Goal: Task Accomplishment & Management: Manage account settings

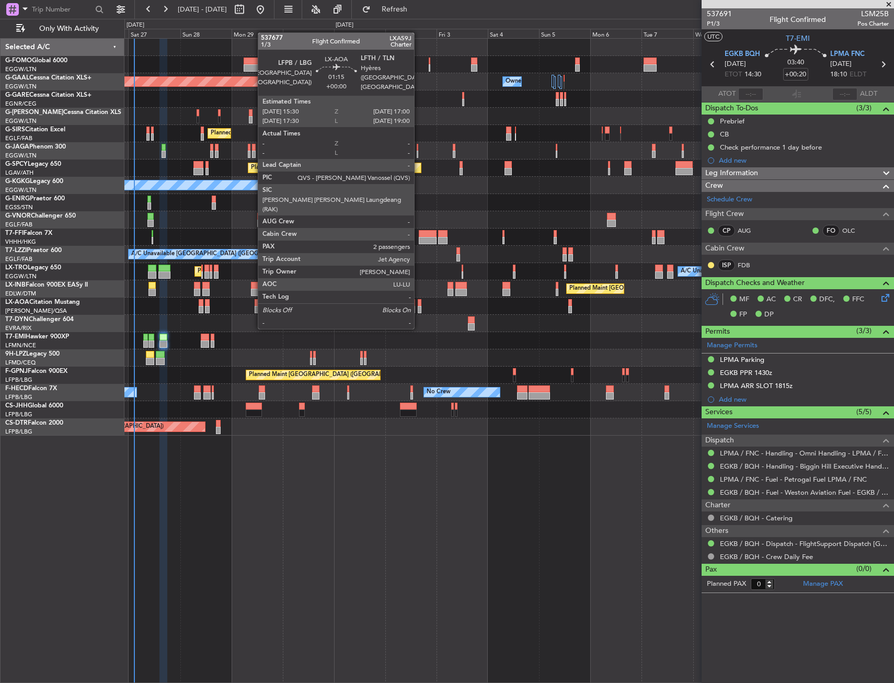
click at [419, 308] on div at bounding box center [420, 309] width 4 height 7
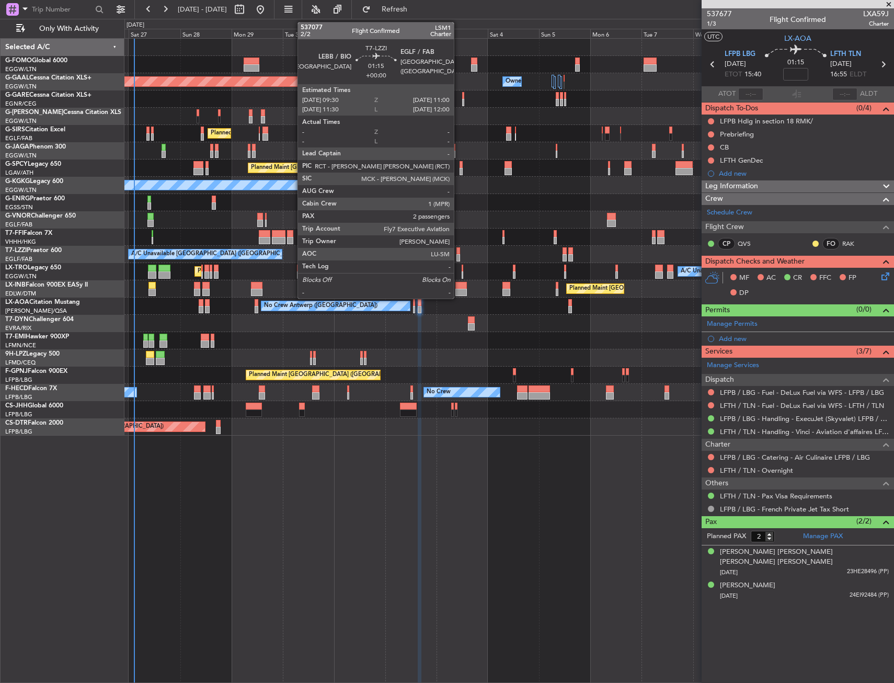
click at [459, 260] on div at bounding box center [459, 257] width 4 height 7
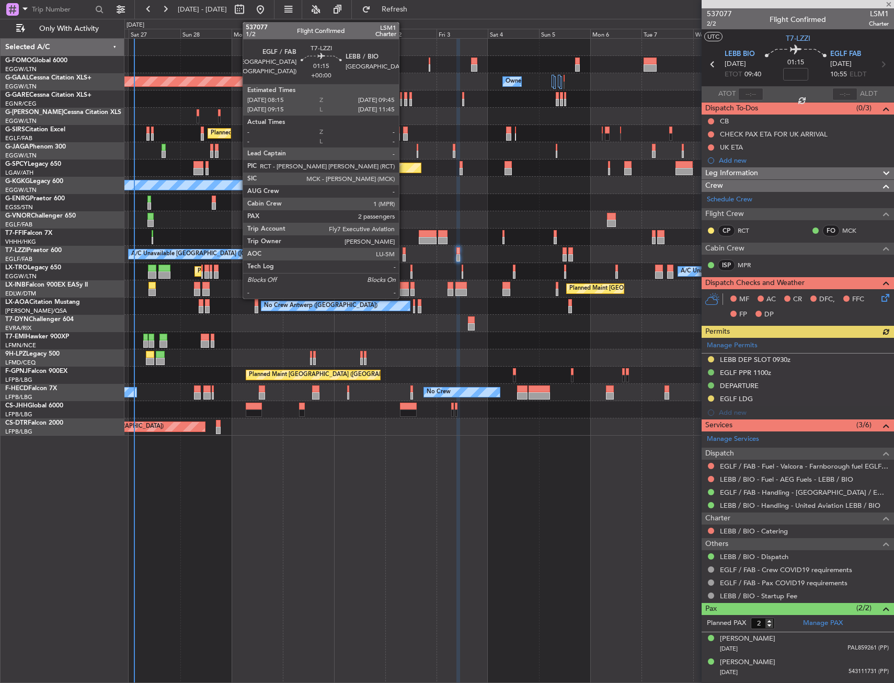
click at [404, 258] on div at bounding box center [405, 257] width 4 height 7
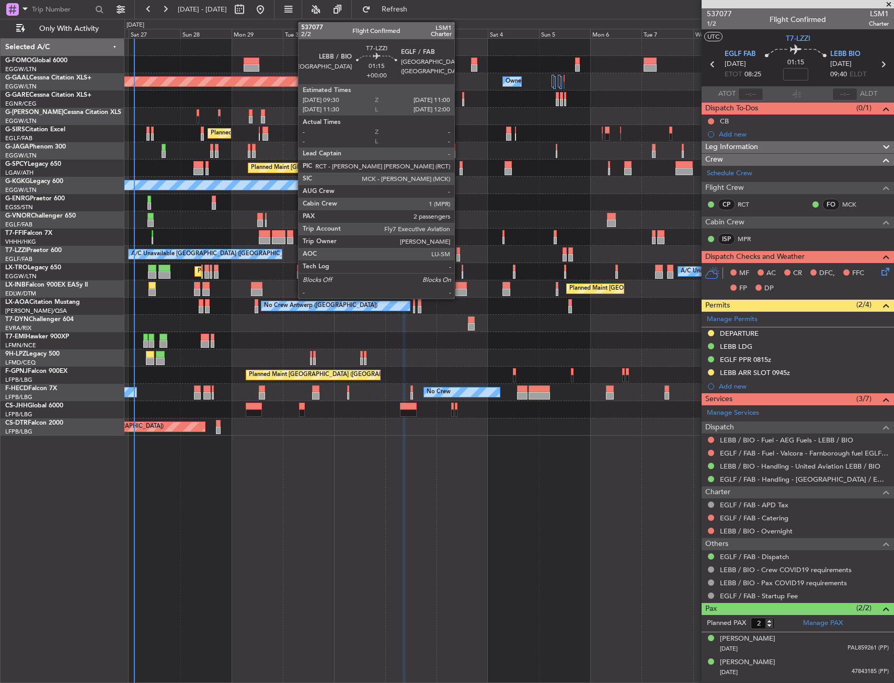
click at [459, 257] on div at bounding box center [459, 257] width 4 height 7
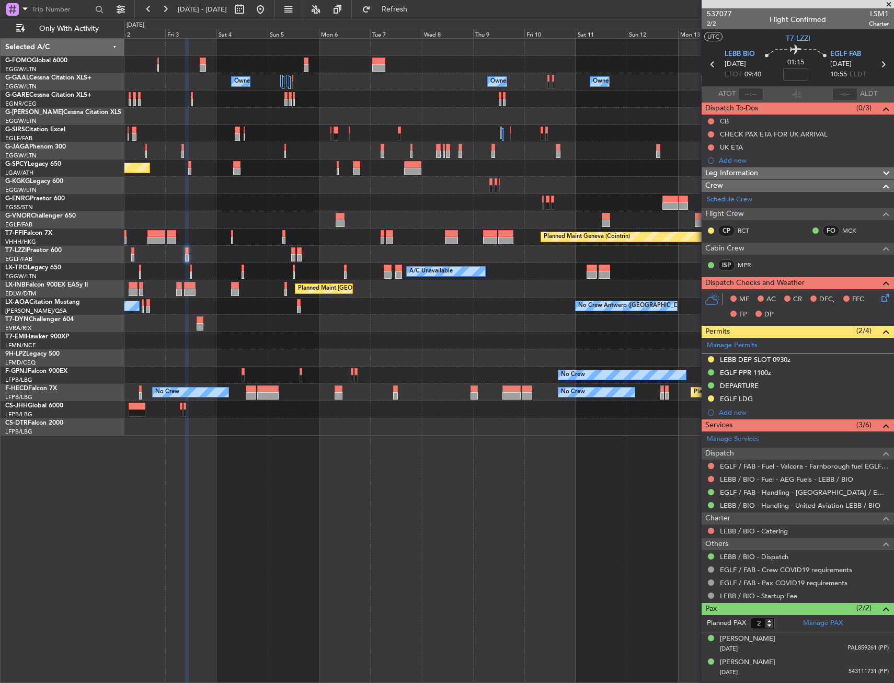
click at [279, 273] on div "Owner Owner Owner Owner Owner No Crew Owner Planned [GEOGRAPHIC_DATA] Planned M…" at bounding box center [508, 237] width 769 height 397
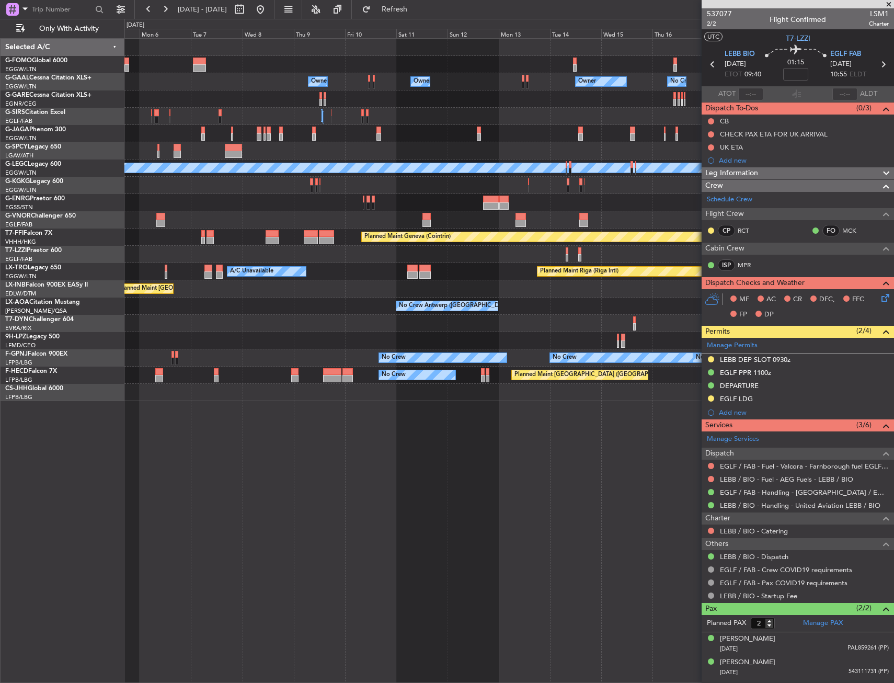
click at [304, 294] on div "Owner Owner Owner Owner No Crew Owner Owner Planned Maint [GEOGRAPHIC_DATA] ([G…" at bounding box center [508, 220] width 769 height 362
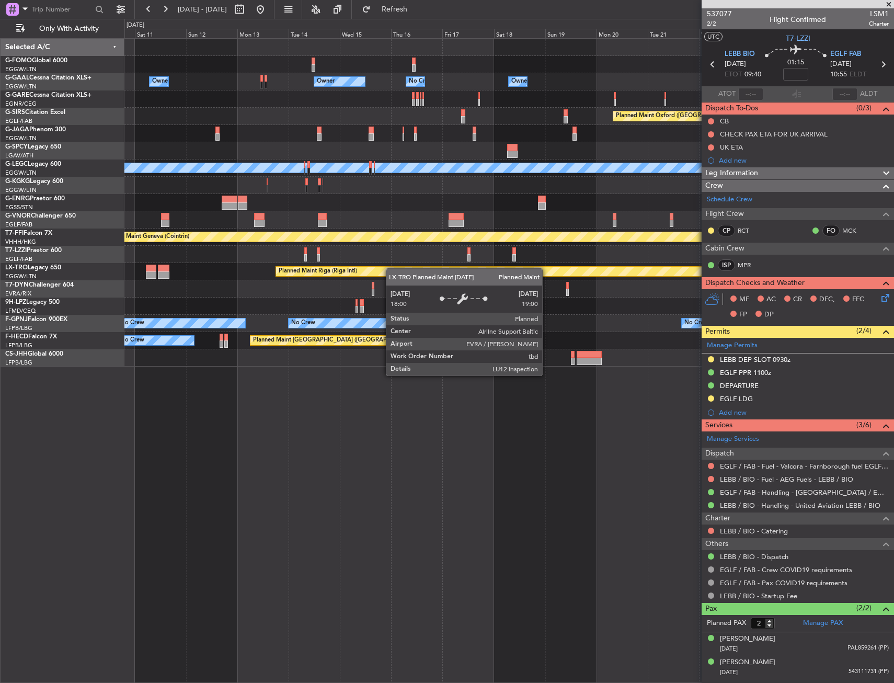
click at [320, 273] on div "Owner Owner Owner No Crew Owner Owner Owner Planned Maint [GEOGRAPHIC_DATA] ([G…" at bounding box center [508, 203] width 769 height 328
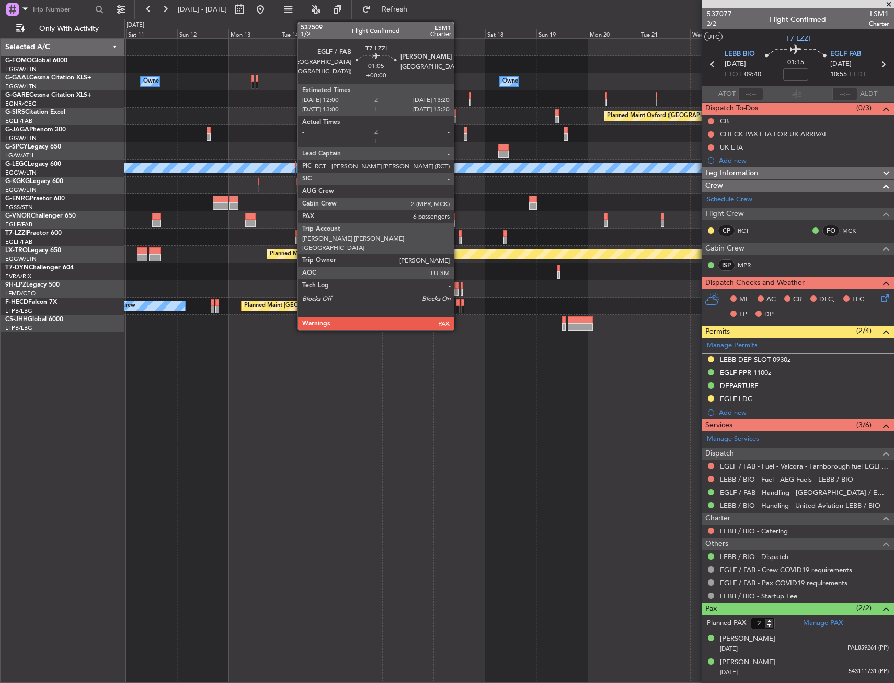
click at [459, 240] on div at bounding box center [460, 240] width 3 height 7
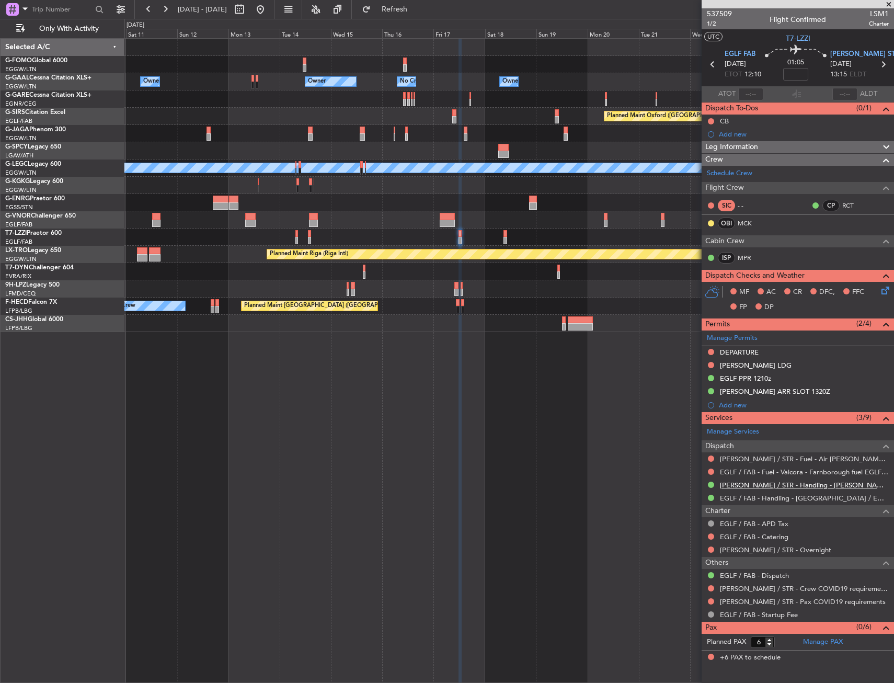
click at [758, 483] on link "[PERSON_NAME] / STR - Handling - [PERSON_NAME] AVIATION SERVICE [PERSON_NAME]" at bounding box center [804, 485] width 169 height 9
click at [517, 316] on div at bounding box center [508, 323] width 769 height 17
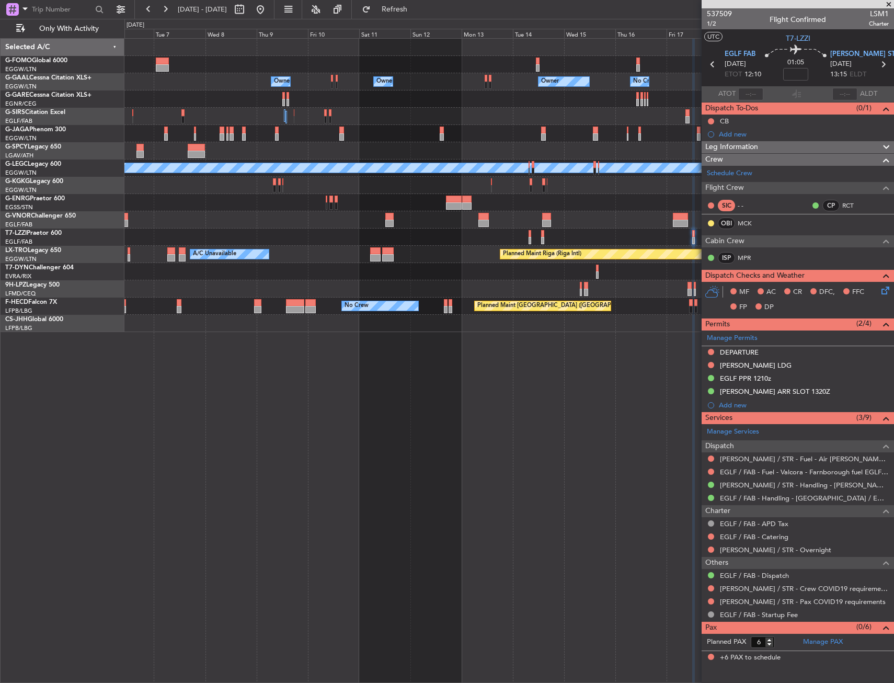
click at [537, 312] on div "Owner Owner Owner No Crew Owner Owner Owner Planned Maint [GEOGRAPHIC_DATA] ([G…" at bounding box center [509, 360] width 770 height 645
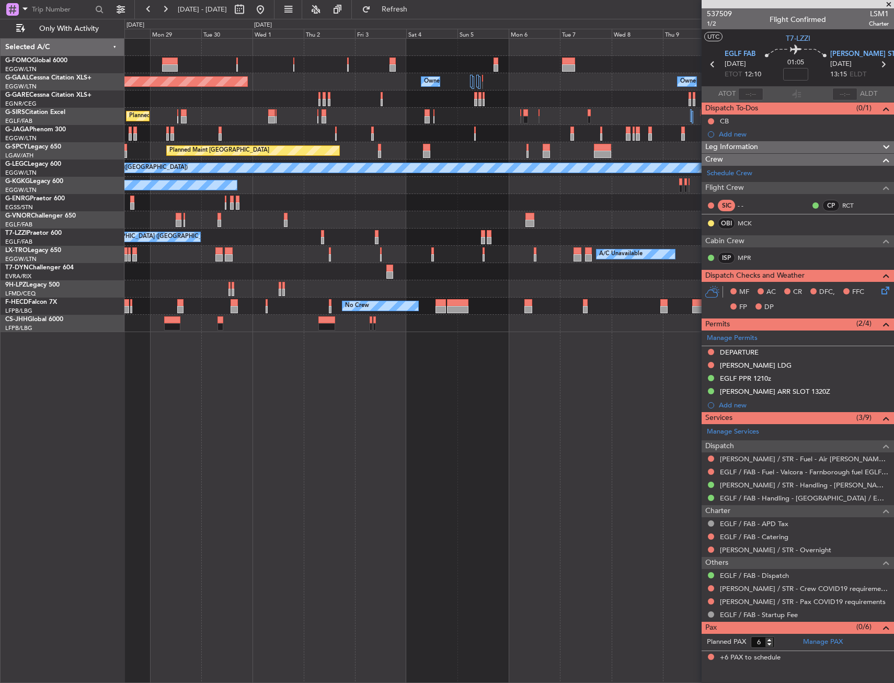
click at [506, 311] on div "Owner Owner Owner Planned [GEOGRAPHIC_DATA] Owner Owner No Crew Planned Maint […" at bounding box center [508, 185] width 769 height 293
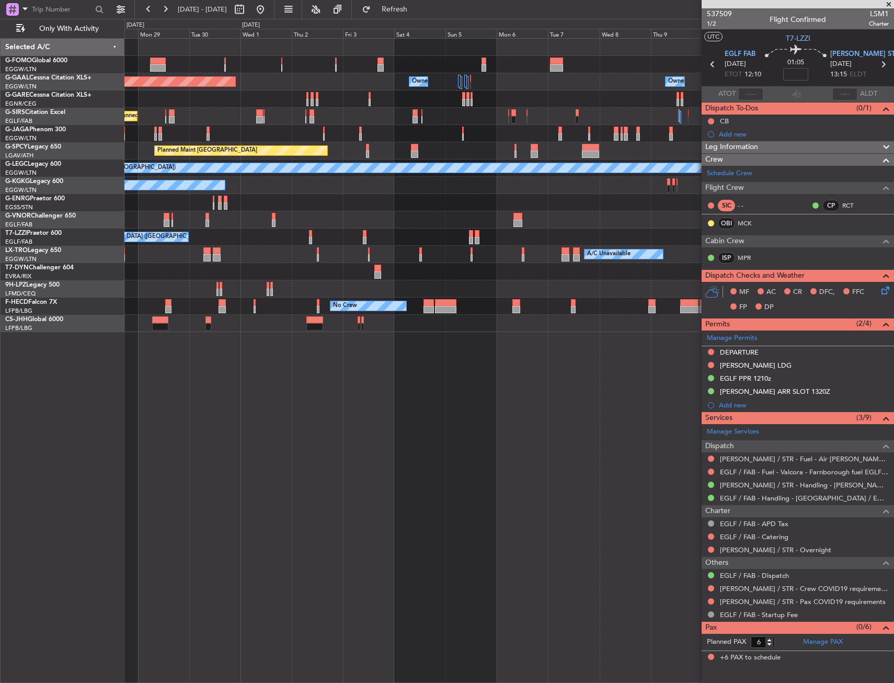
click at [545, 309] on div "Owner Owner Owner Planned [GEOGRAPHIC_DATA] Owner Owner No Crew Planned Maint […" at bounding box center [508, 185] width 769 height 293
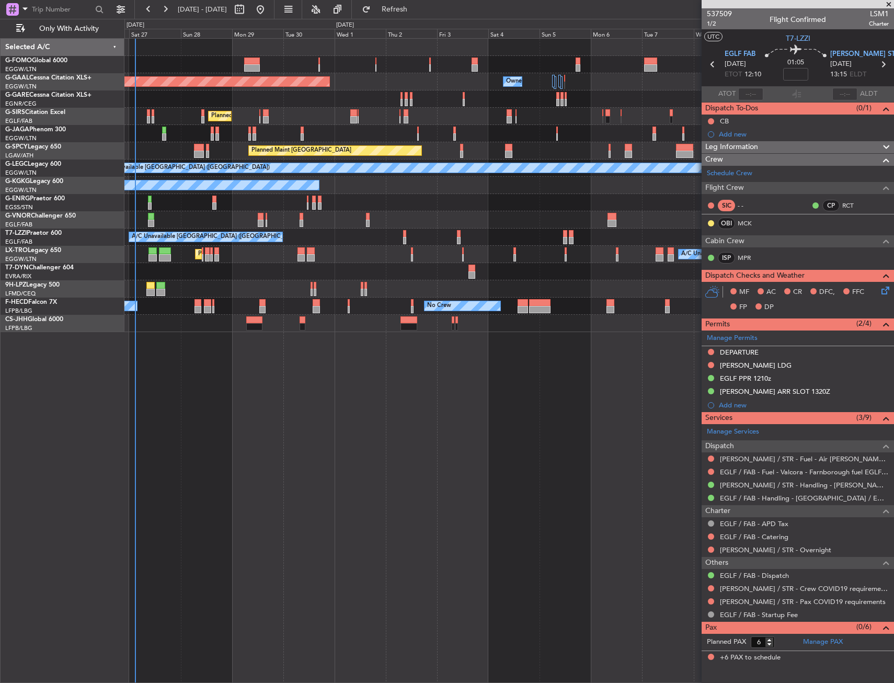
click at [261, 350] on div "Planned Maint [GEOGRAPHIC_DATA] ([GEOGRAPHIC_DATA]) Owner Planned [GEOGRAPHIC_D…" at bounding box center [509, 360] width 770 height 645
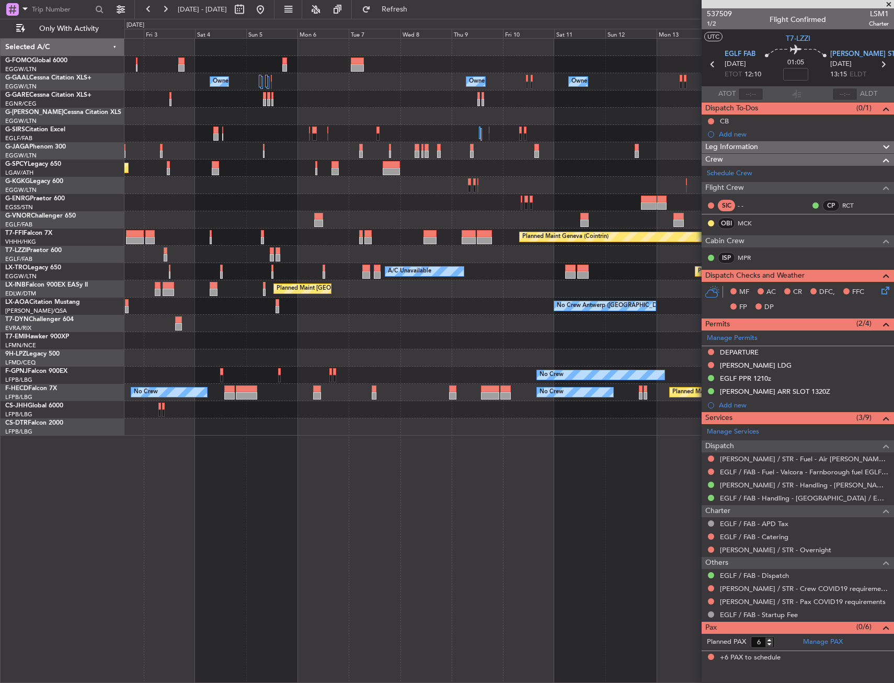
click at [318, 218] on div "Owner Owner Owner Owner Owner No Crew Owner Planned [GEOGRAPHIC_DATA] Planned M…" at bounding box center [508, 237] width 769 height 397
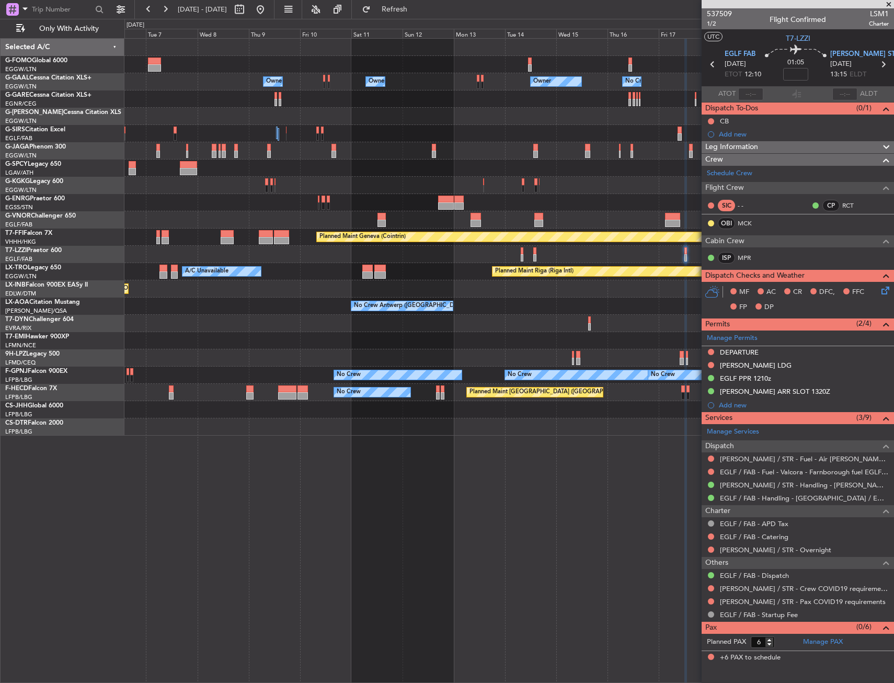
click at [364, 204] on div "Owner Owner Owner Owner No Crew Owner Owner Owner Planned Maint [GEOGRAPHIC_DAT…" at bounding box center [508, 237] width 769 height 397
click at [751, 181] on fb-app "[DATE] - [DATE] Refresh Quick Links Only With Activity Owner Owner Owner Owner …" at bounding box center [447, 345] width 894 height 675
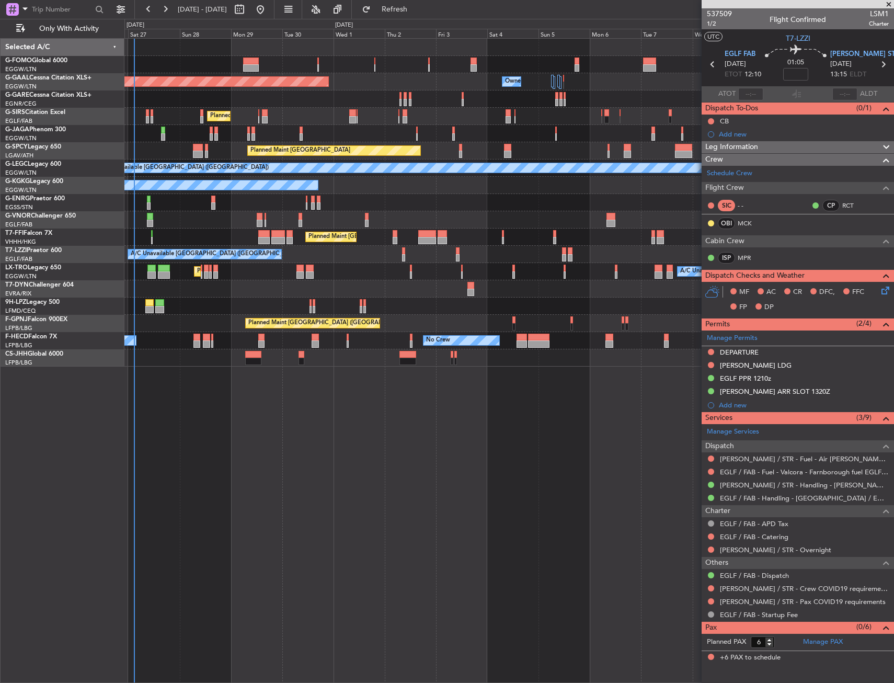
click at [704, 185] on fb-app "[DATE] - [DATE] Refresh Quick Links Only With Activity Planned Maint [GEOGRAPHI…" at bounding box center [447, 345] width 894 height 675
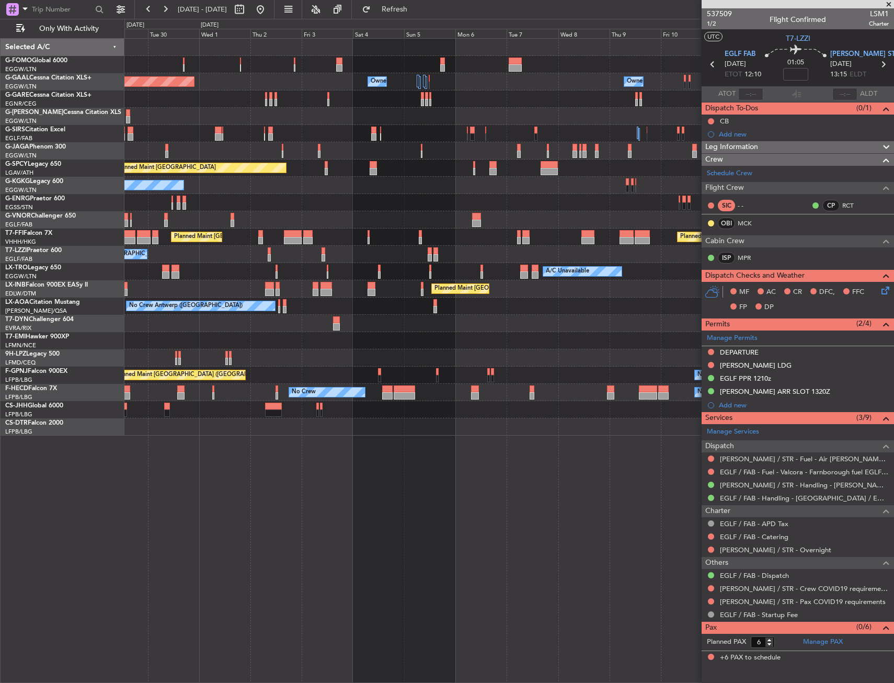
click at [404, 139] on div "Planned Maint [GEOGRAPHIC_DATA] ([GEOGRAPHIC_DATA])" at bounding box center [508, 133] width 769 height 17
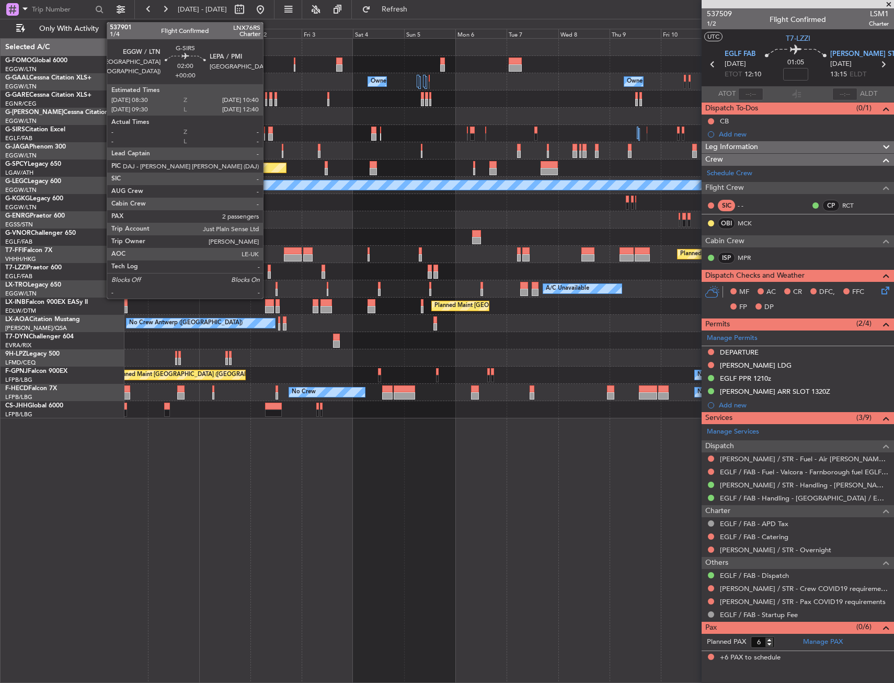
click at [268, 129] on div at bounding box center [270, 130] width 5 height 7
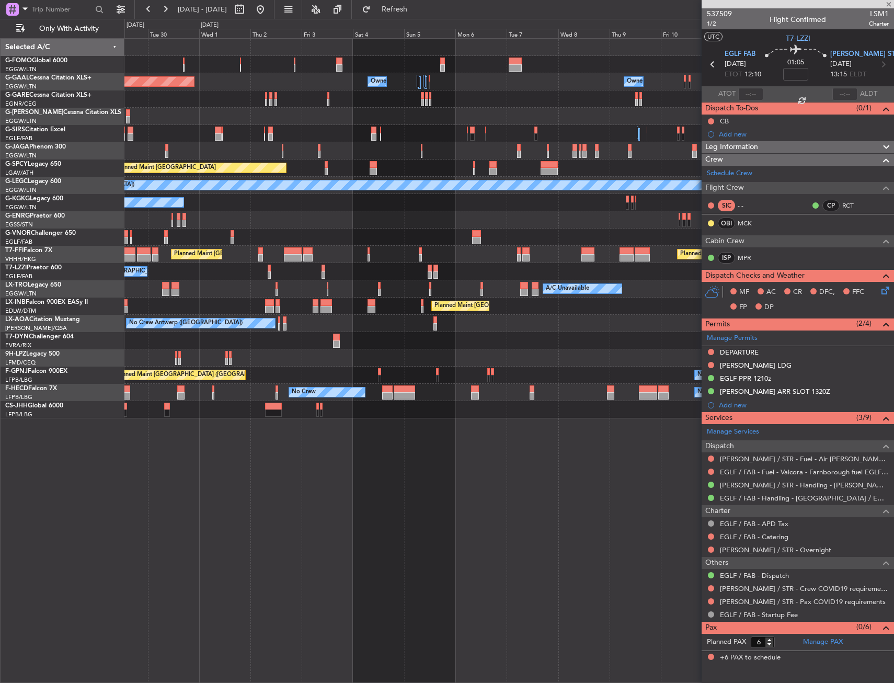
type input "2"
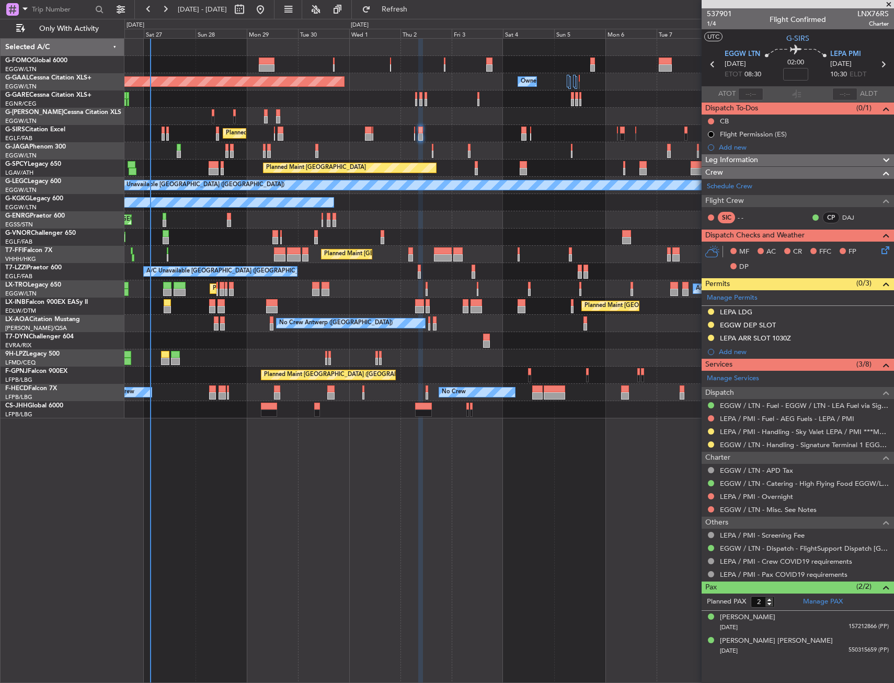
click at [413, 132] on div "Planned Maint [GEOGRAPHIC_DATA] ([GEOGRAPHIC_DATA])" at bounding box center [508, 133] width 769 height 17
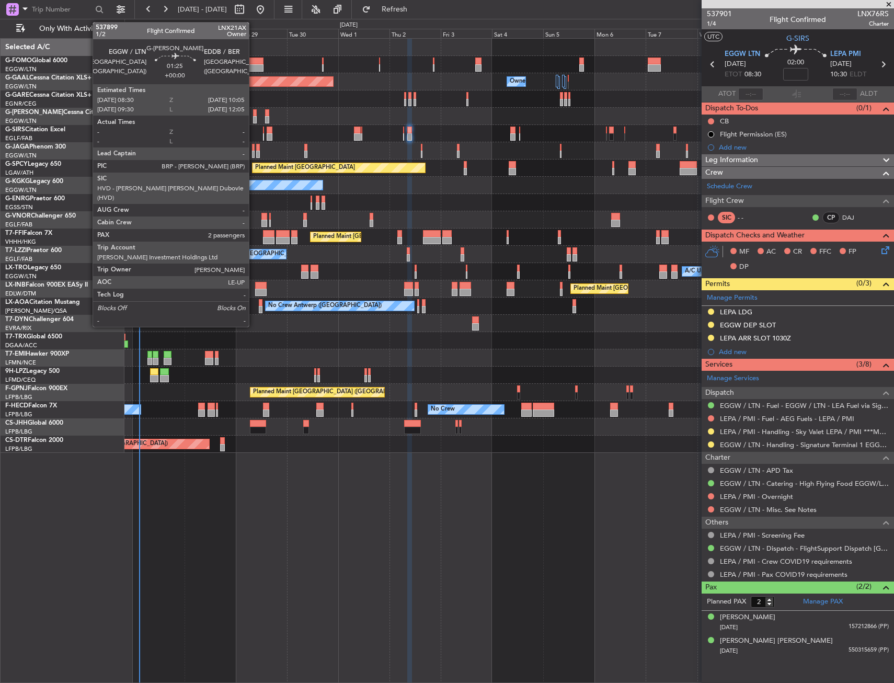
click at [254, 115] on div at bounding box center [255, 112] width 4 height 7
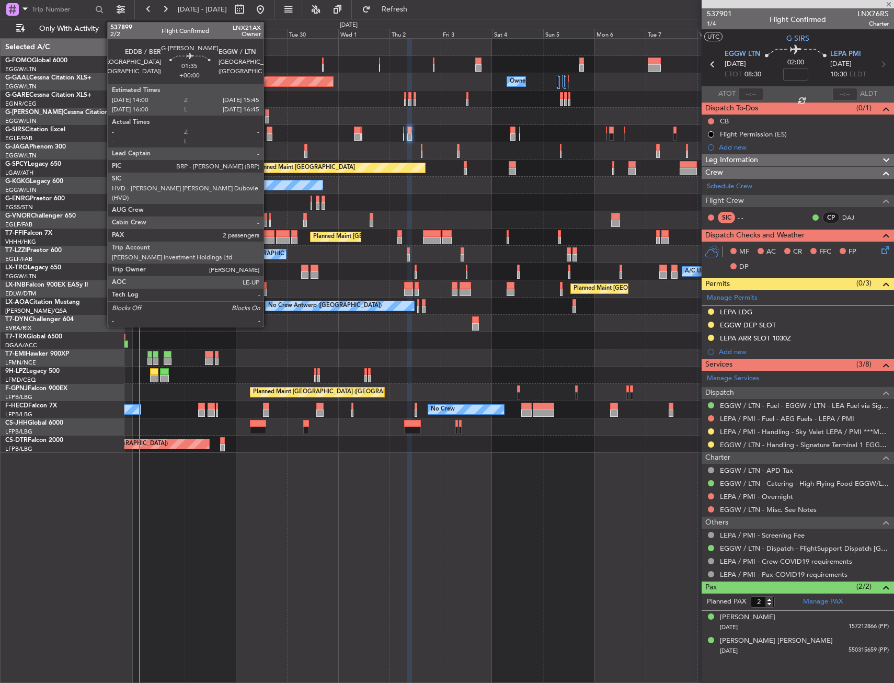
click at [268, 118] on div at bounding box center [267, 119] width 4 height 7
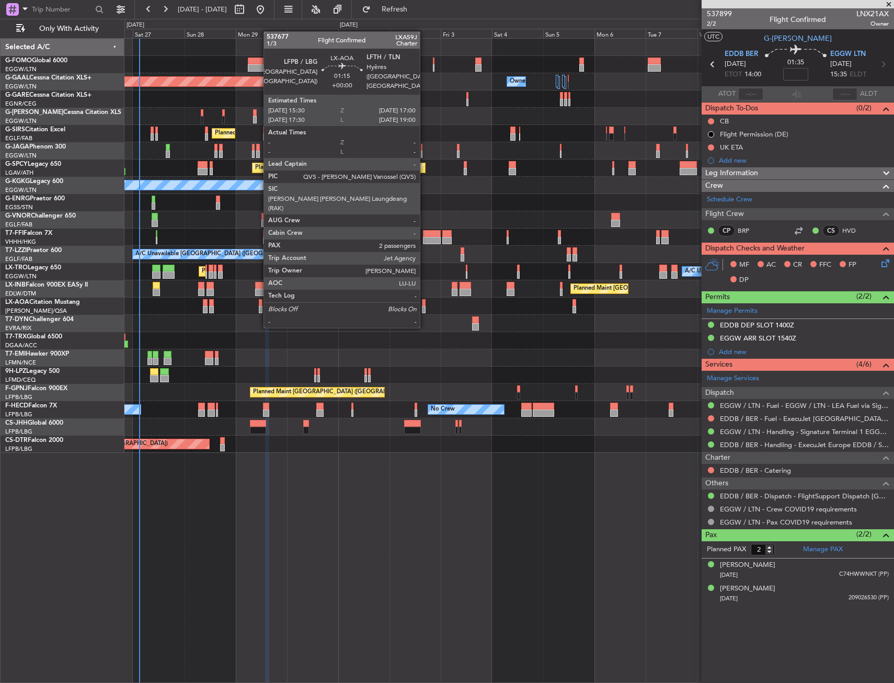
click at [425, 307] on div at bounding box center [424, 309] width 4 height 7
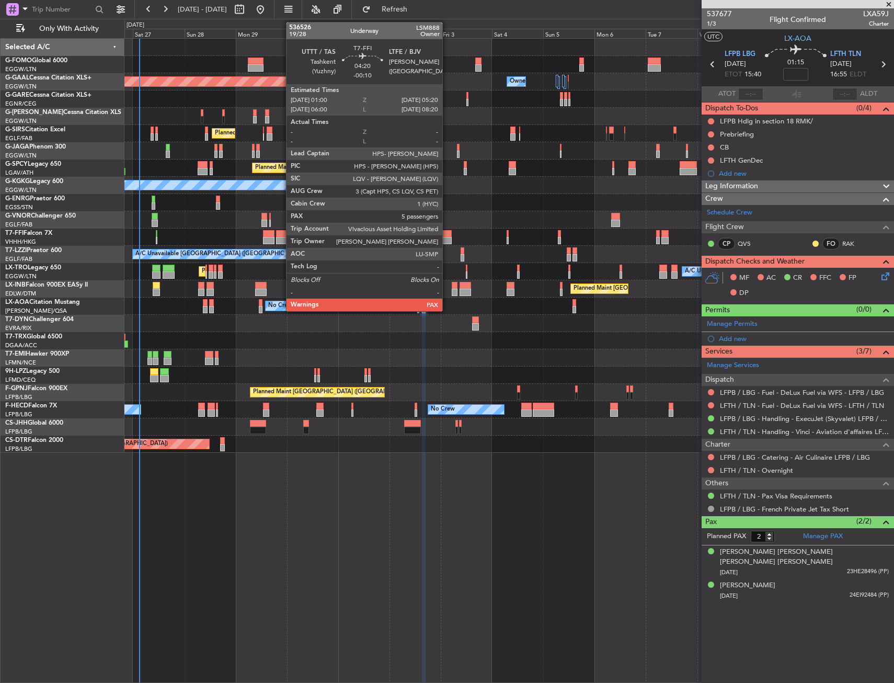
click at [447, 236] on div at bounding box center [446, 233] width 9 height 7
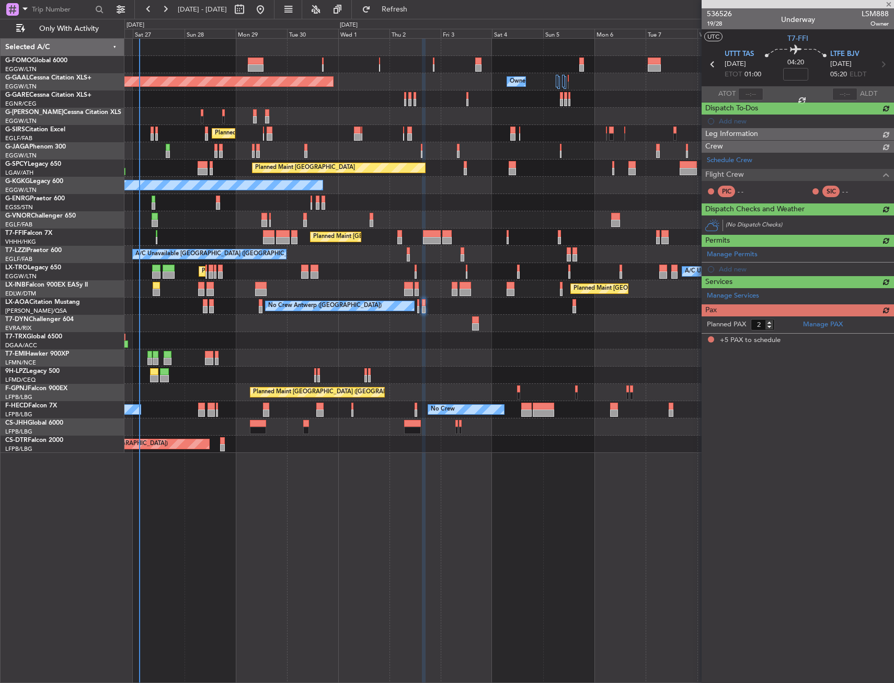
type input "-00:10"
type input "5"
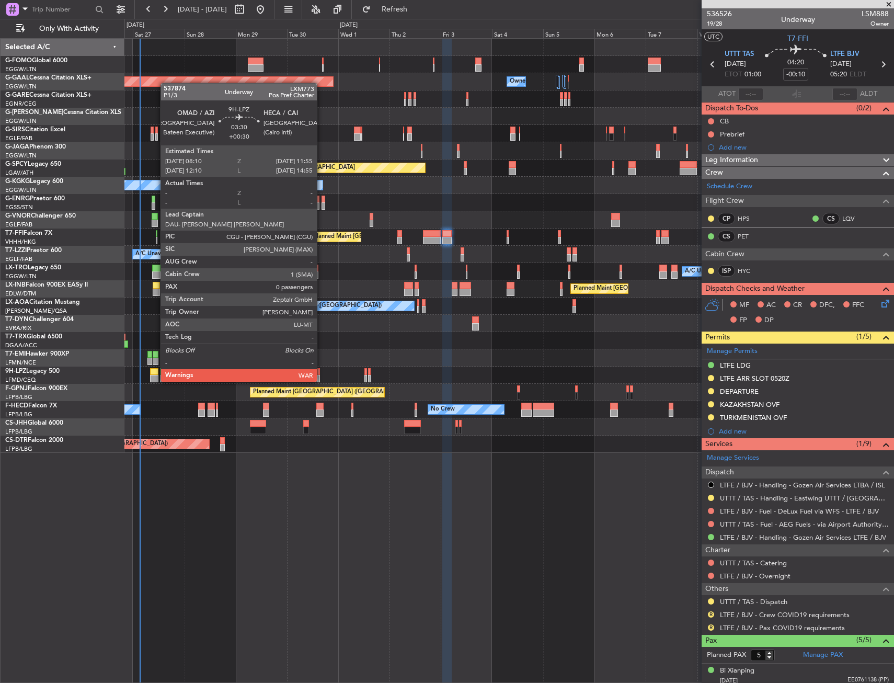
click at [155, 372] on div at bounding box center [154, 371] width 8 height 7
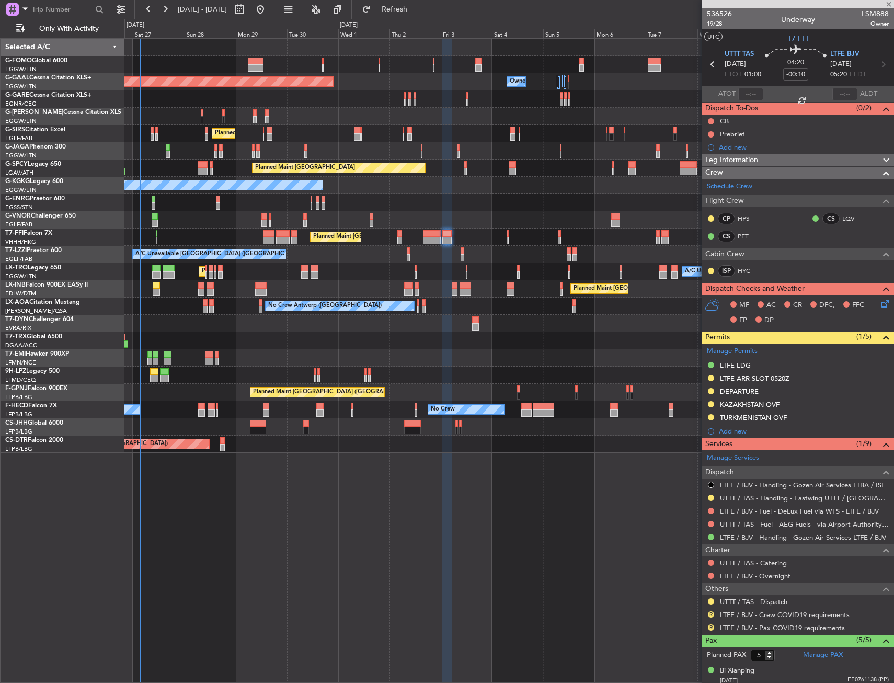
type input "+00:30"
type input "0"
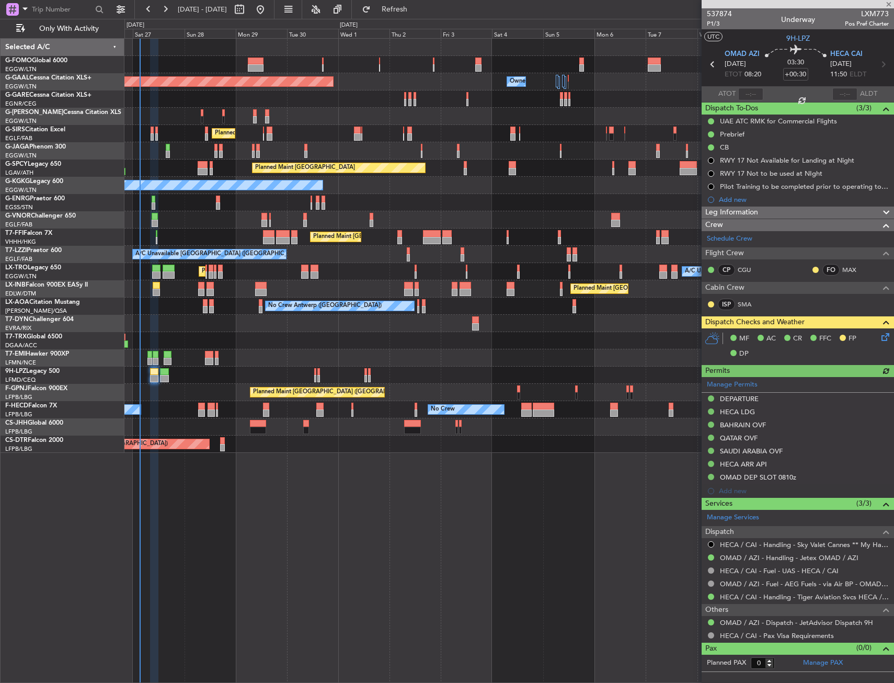
click at [878, 337] on div "MF AC CR FFC FP DP" at bounding box center [803, 346] width 154 height 31
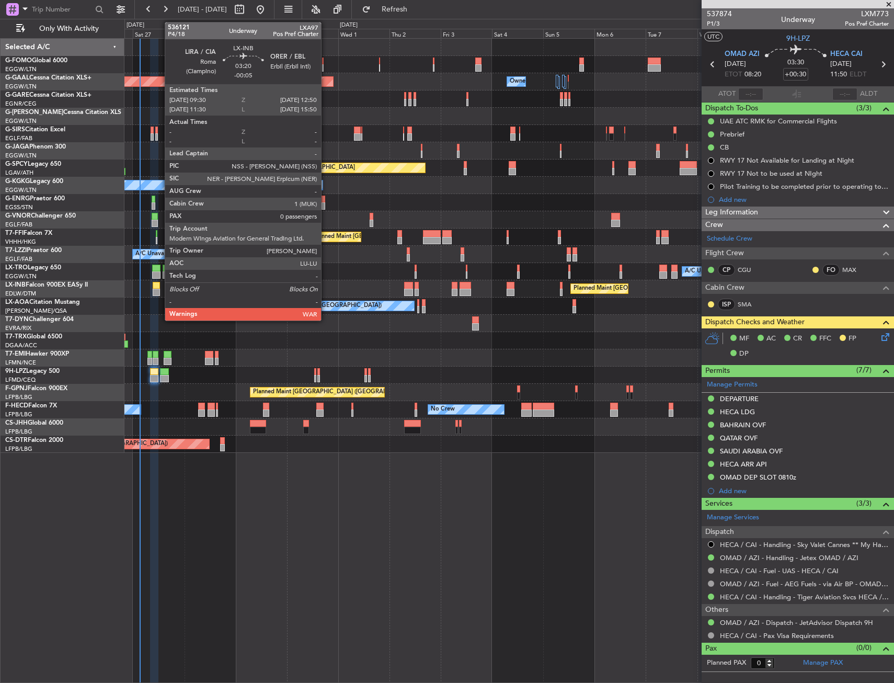
click at [159, 288] on div at bounding box center [156, 285] width 7 height 7
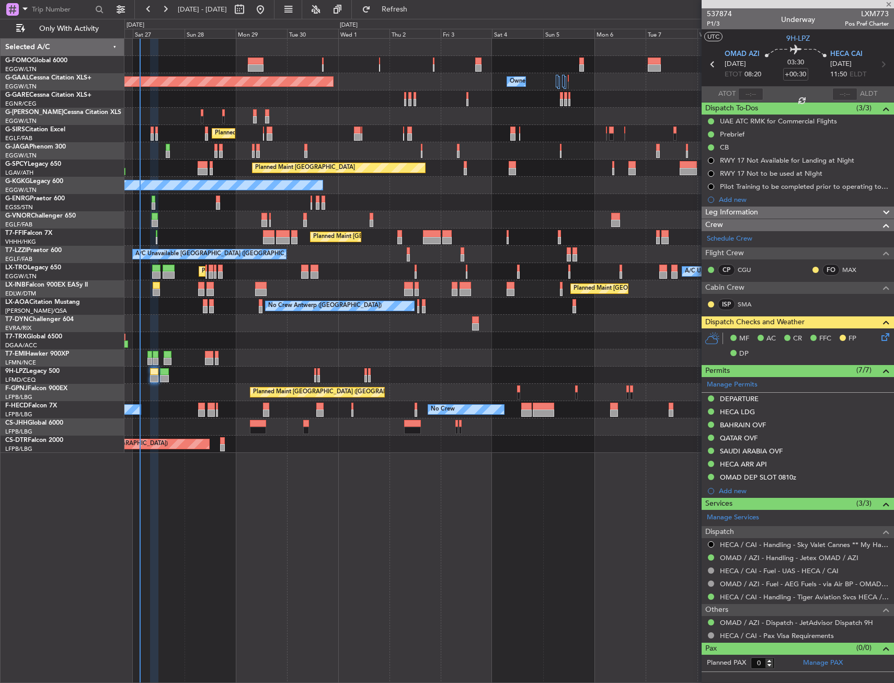
click at [197, 289] on div "Planned Maint [GEOGRAPHIC_DATA] ([GEOGRAPHIC_DATA]) Planned Maint [GEOGRAPHIC_D…" at bounding box center [508, 288] width 769 height 17
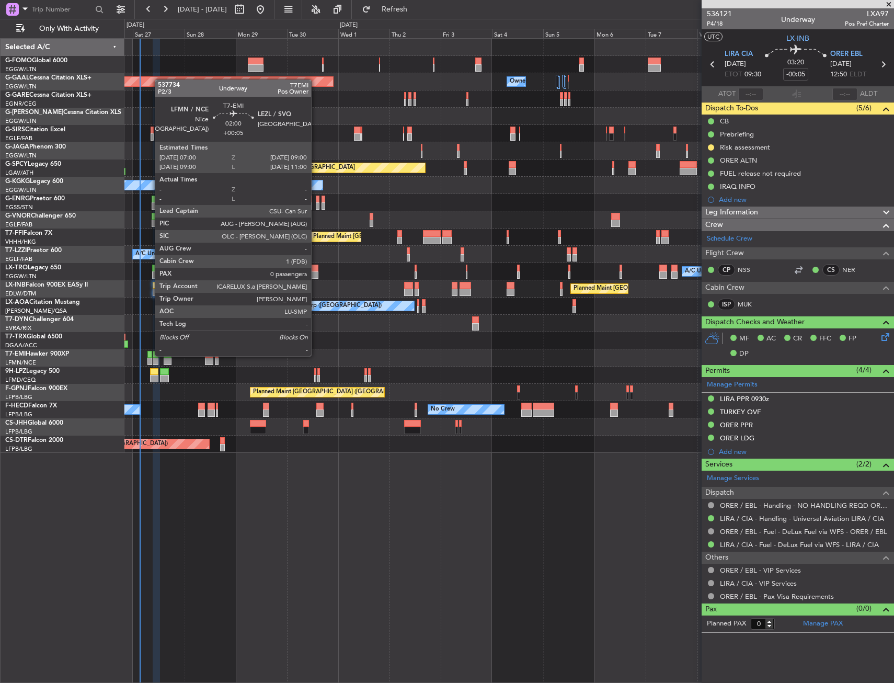
click at [150, 355] on div at bounding box center [149, 354] width 5 height 7
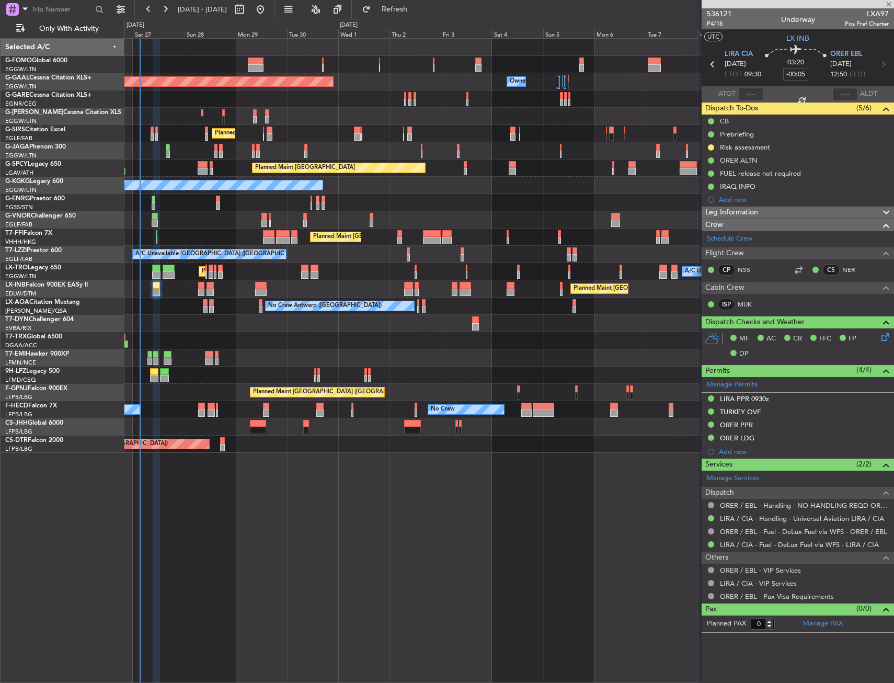
type input "+00:05"
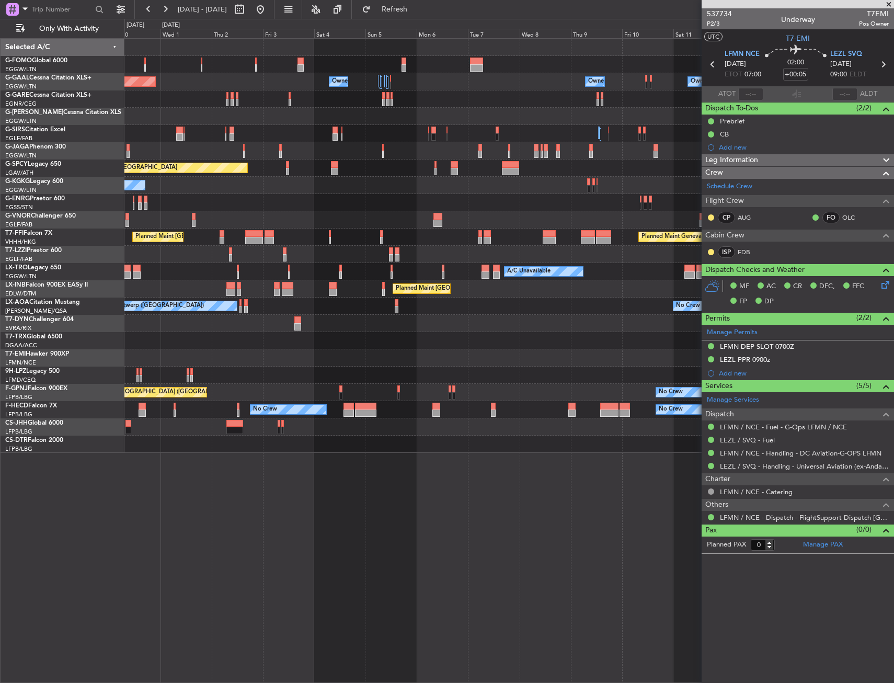
click at [356, 284] on div "Planned Maint Dusseldorf Owner Owner Owner Owner Owner No Crew Owner Planned Ma…" at bounding box center [508, 246] width 769 height 414
click at [301, 277] on div "Planned Maint Dusseldorf Owner Owner Owner Owner Owner No Crew Owner Planned Ma…" at bounding box center [508, 246] width 769 height 414
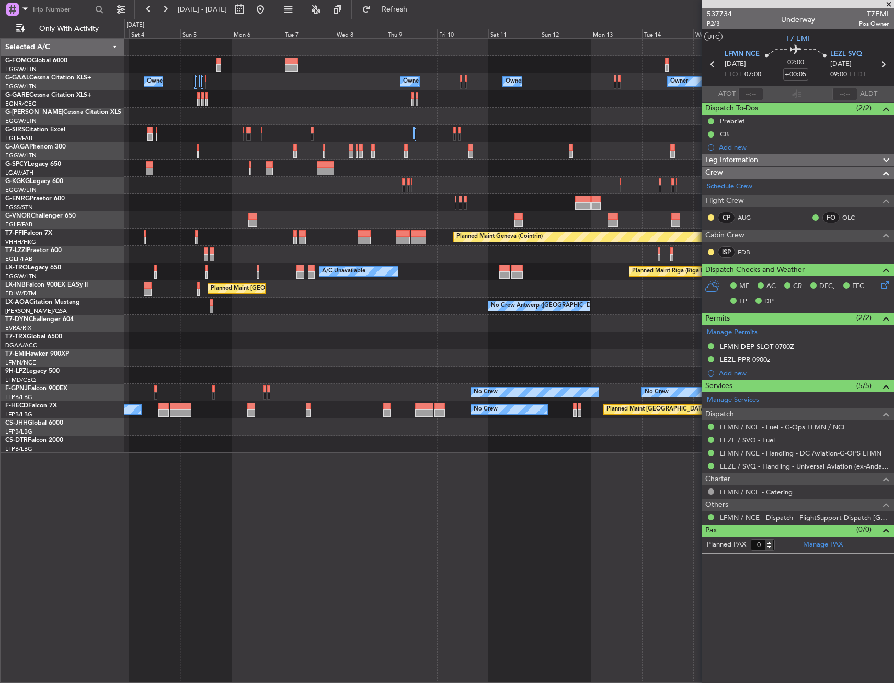
click at [320, 271] on div "Owner Owner Owner Owner Owner No Crew Owner Planned [GEOGRAPHIC_DATA] Planned M…" at bounding box center [508, 246] width 769 height 414
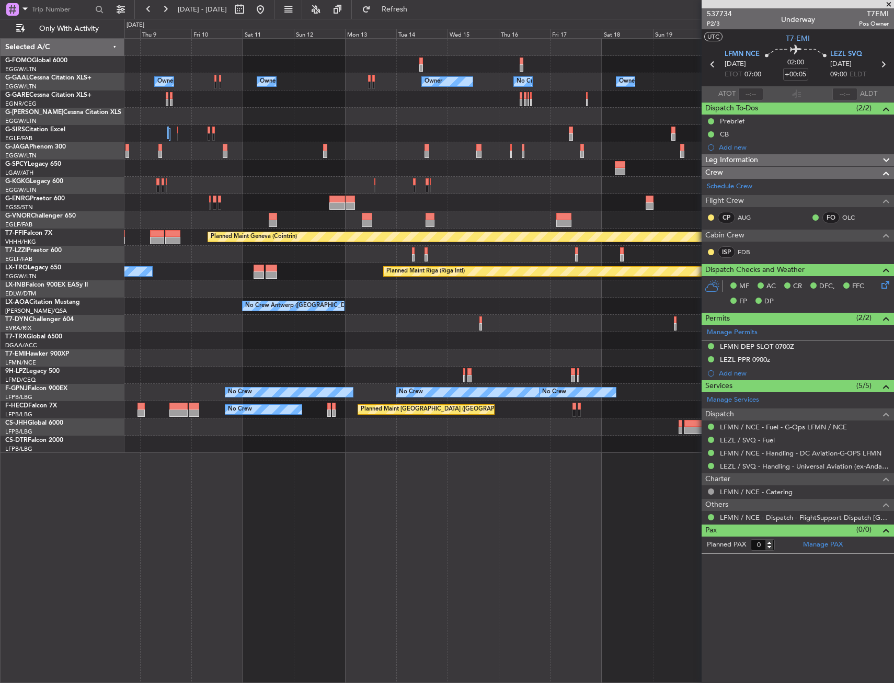
click at [380, 265] on div "Owner Owner Owner Owner No Crew Owner Owner Planned Maint [GEOGRAPHIC_DATA] ([G…" at bounding box center [508, 246] width 769 height 414
click at [270, 265] on div "Owner Owner Owner Owner No Crew Owner Owner Planned Maint [GEOGRAPHIC_DATA] ([G…" at bounding box center [508, 246] width 769 height 414
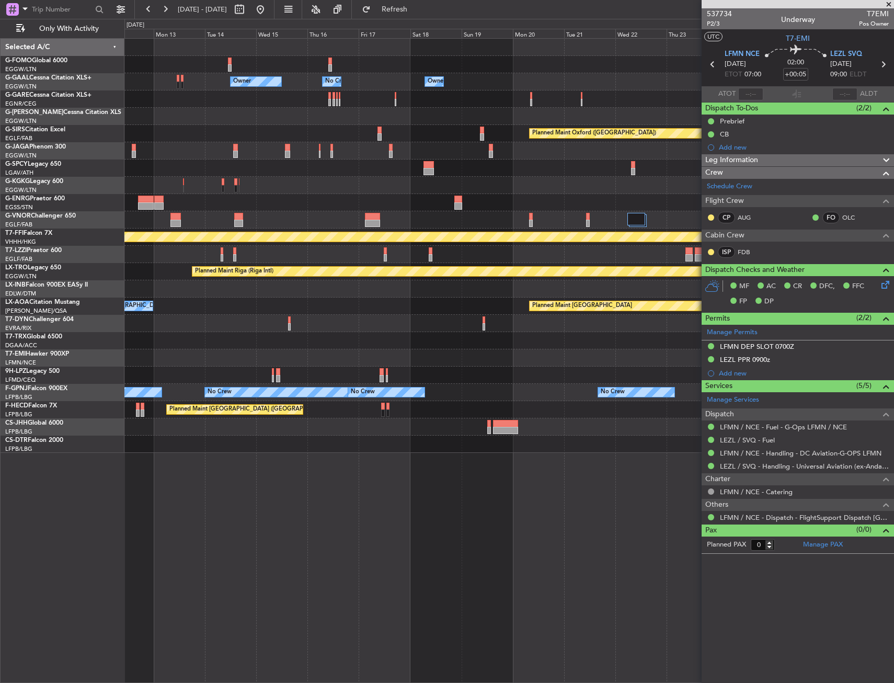
click at [310, 257] on div "A/C Unavailable [GEOGRAPHIC_DATA] ([GEOGRAPHIC_DATA])" at bounding box center [508, 254] width 769 height 17
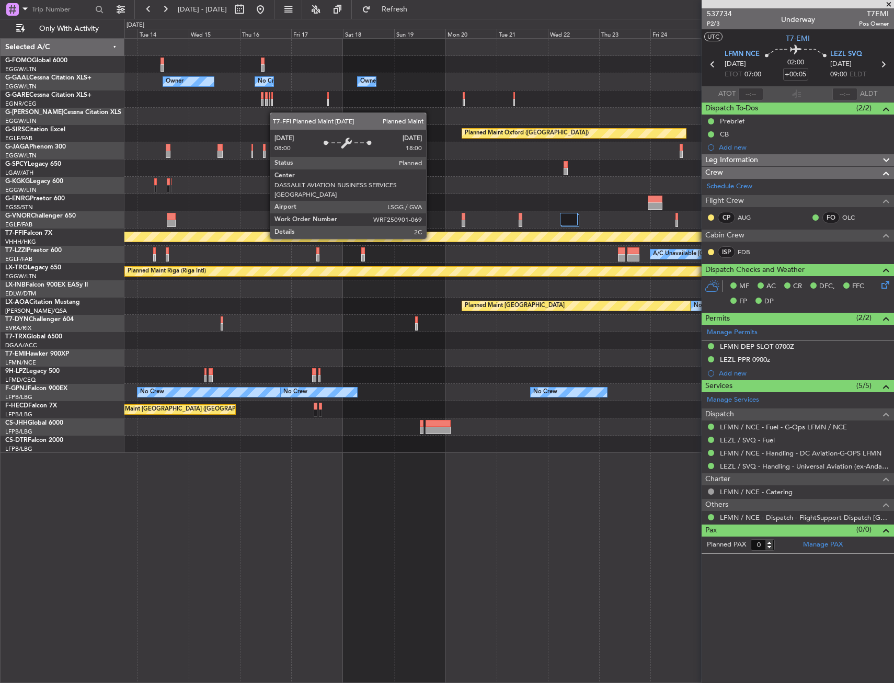
click at [344, 242] on div "Planned Maint Geneva (Cointrin)" at bounding box center [508, 237] width 769 height 17
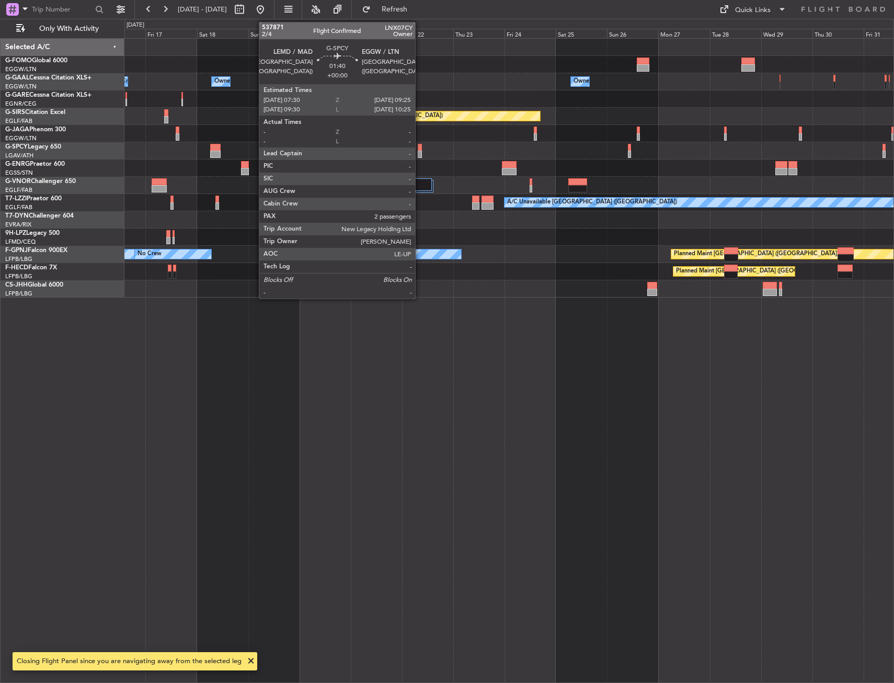
click at [420, 150] on div at bounding box center [420, 147] width 4 height 7
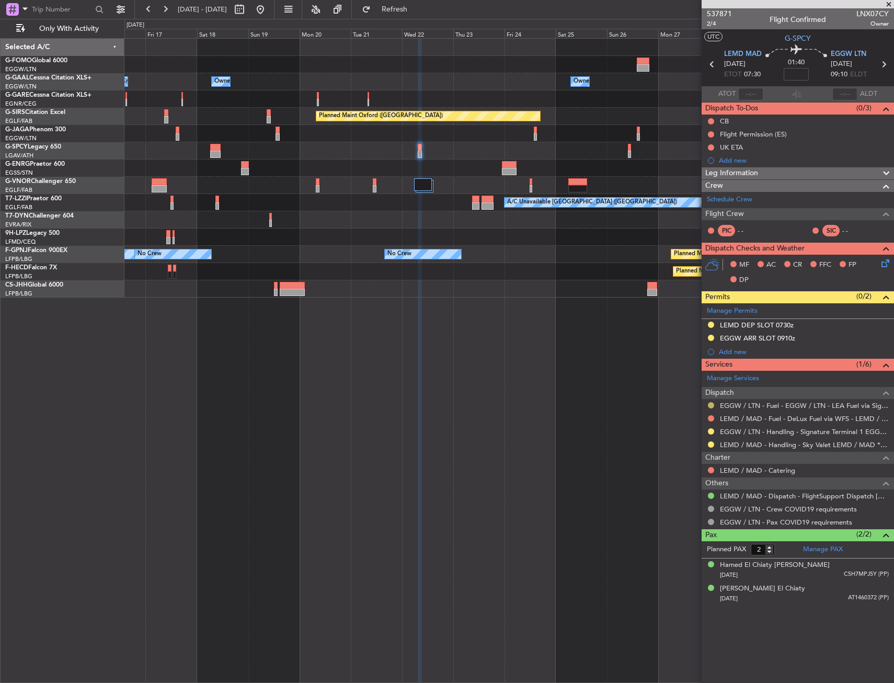
click at [709, 407] on button at bounding box center [711, 405] width 6 height 6
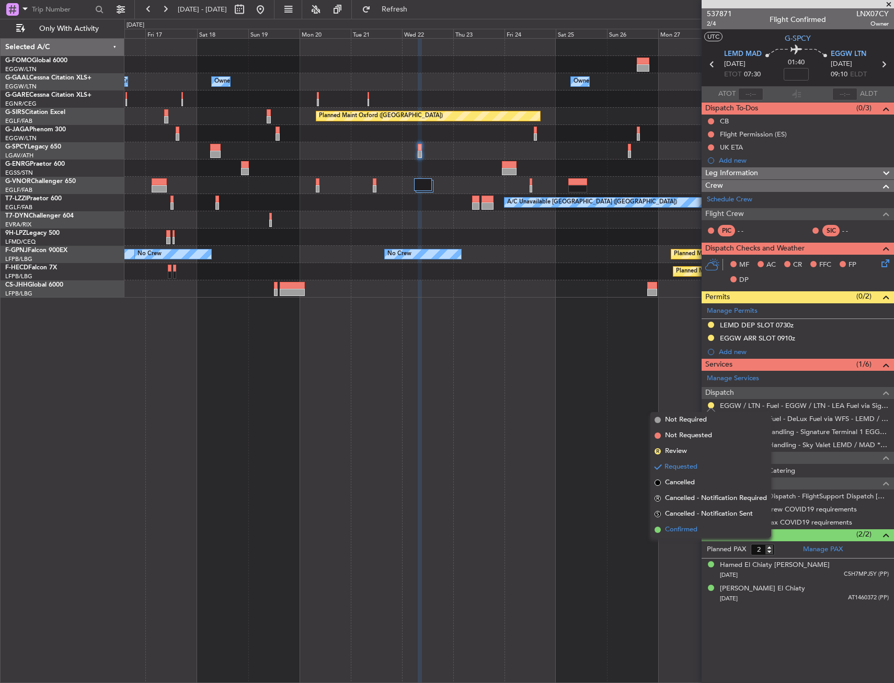
click at [688, 523] on li "Confirmed" at bounding box center [711, 530] width 121 height 16
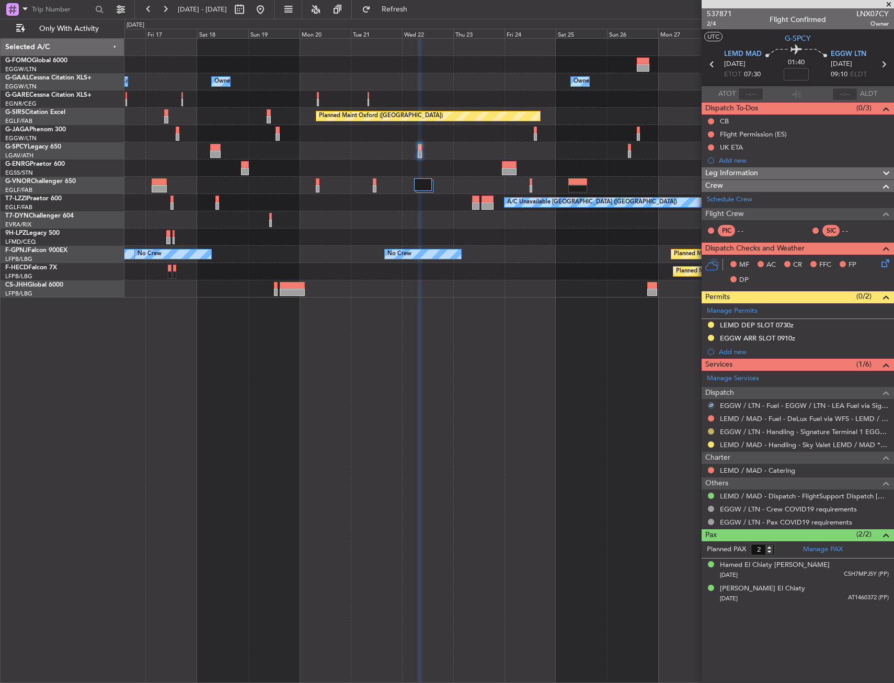
click at [709, 432] on button at bounding box center [711, 431] width 6 height 6
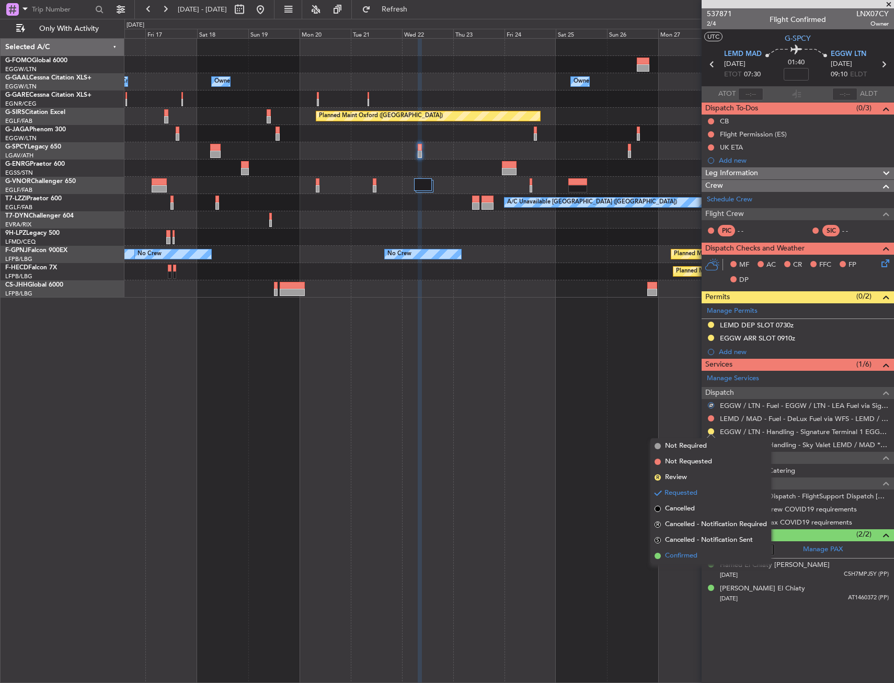
click at [680, 553] on span "Confirmed" at bounding box center [681, 556] width 32 height 10
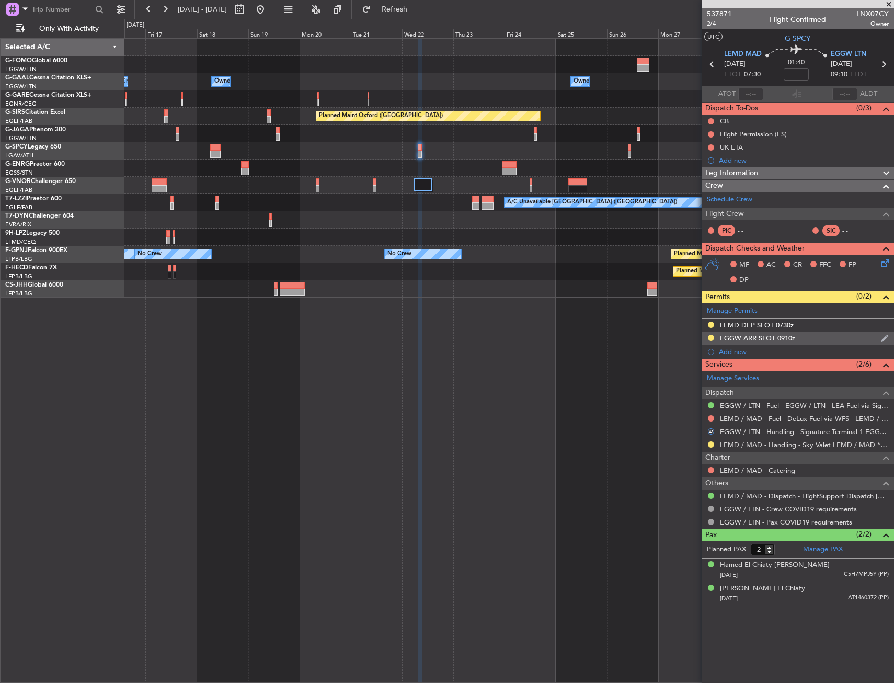
click at [815, 339] on div "EGGW ARR SLOT 0910z" at bounding box center [798, 338] width 192 height 13
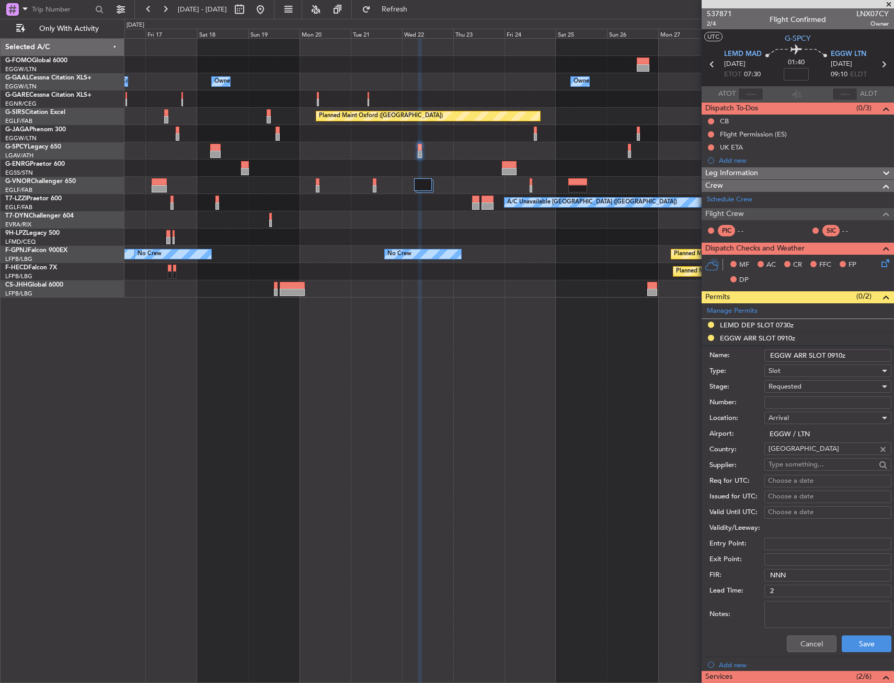
drag, startPoint x: 841, startPoint y: 353, endPoint x: 835, endPoint y: 354, distance: 5.8
click at [835, 354] on input "EGGW ARR SLOT 0910z" at bounding box center [828, 355] width 127 height 13
type input "EGGW ARR SLOT 0925z"
click at [822, 387] on div "Requested" at bounding box center [824, 387] width 111 height 16
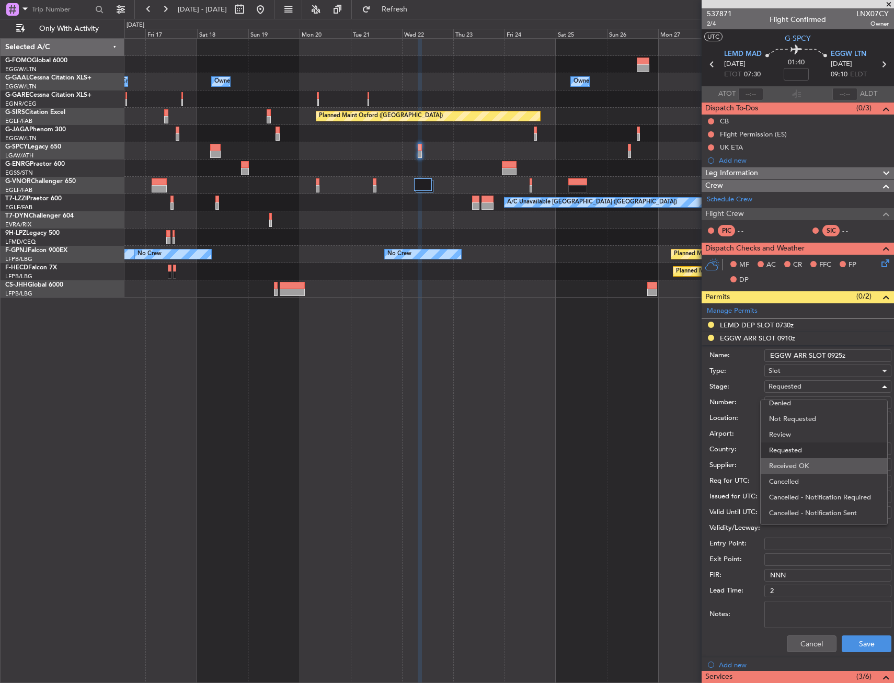
click at [822, 466] on span "Received OK" at bounding box center [824, 466] width 110 height 16
click at [859, 647] on button "Save" at bounding box center [867, 643] width 50 height 17
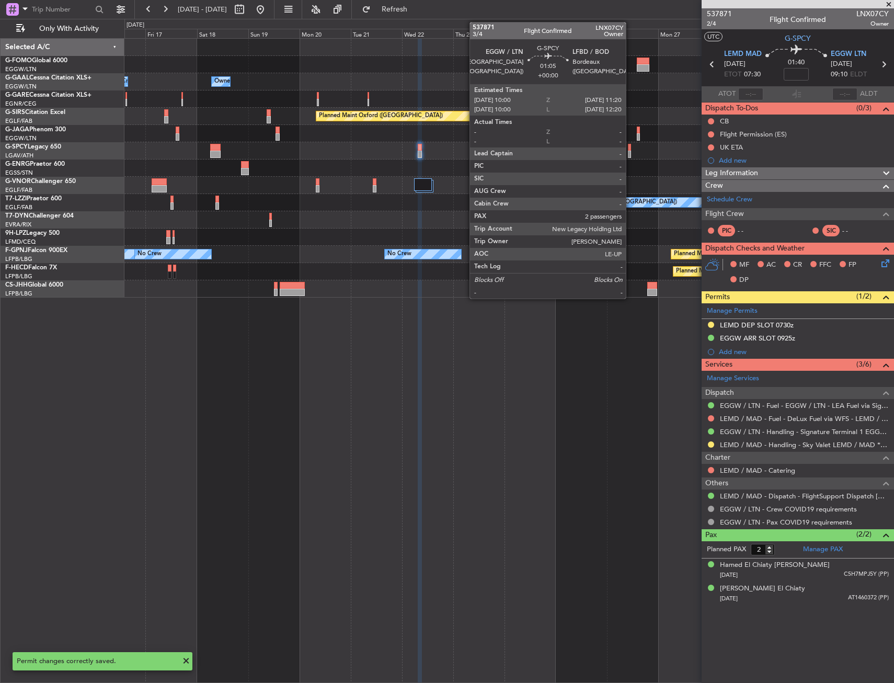
click at [631, 151] on div at bounding box center [629, 154] width 3 height 7
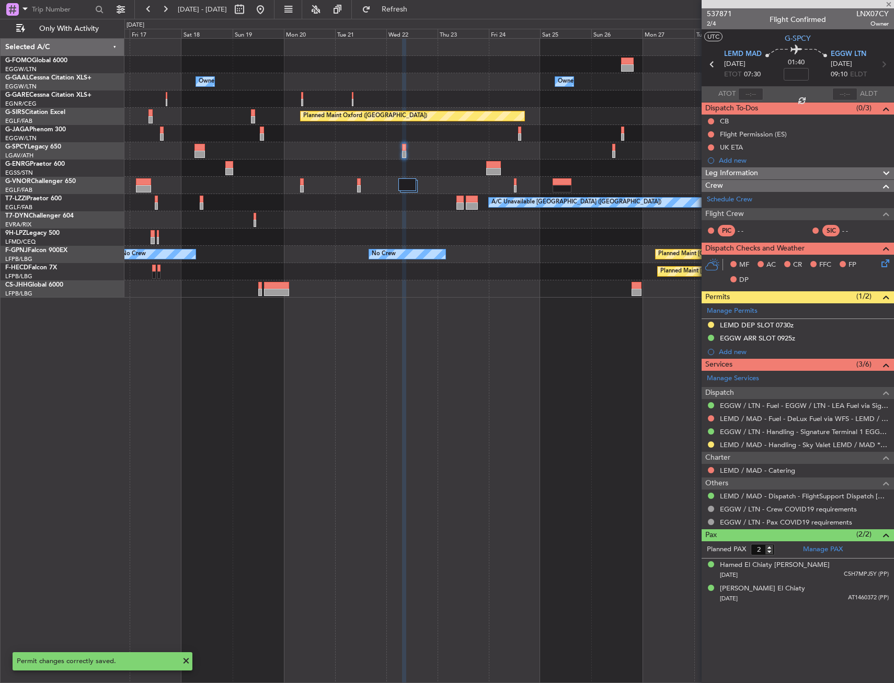
click at [612, 166] on div at bounding box center [508, 167] width 769 height 17
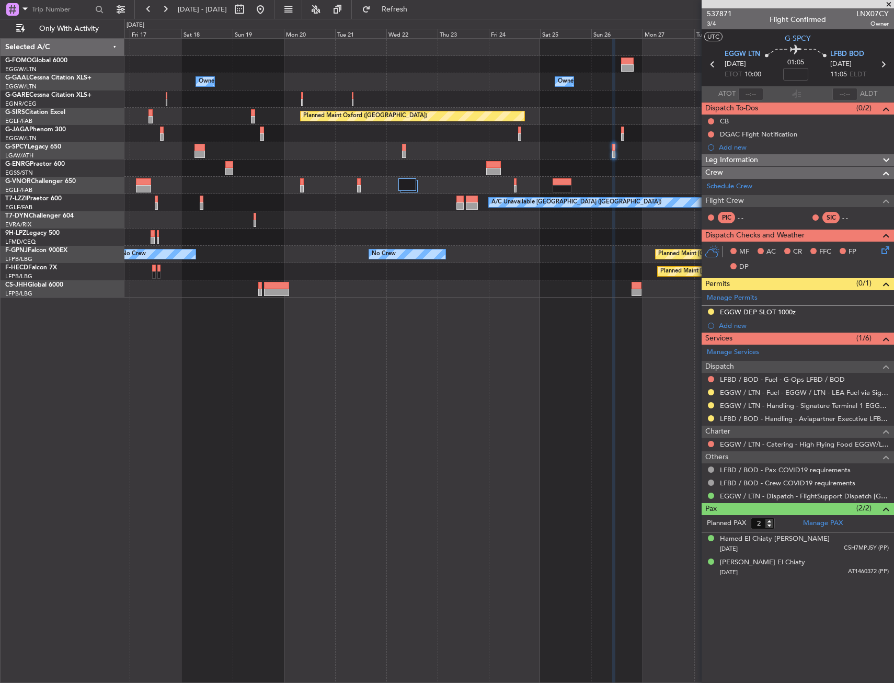
drag, startPoint x: 712, startPoint y: 390, endPoint x: 706, endPoint y: 401, distance: 12.4
click at [712, 390] on button at bounding box center [711, 392] width 6 height 6
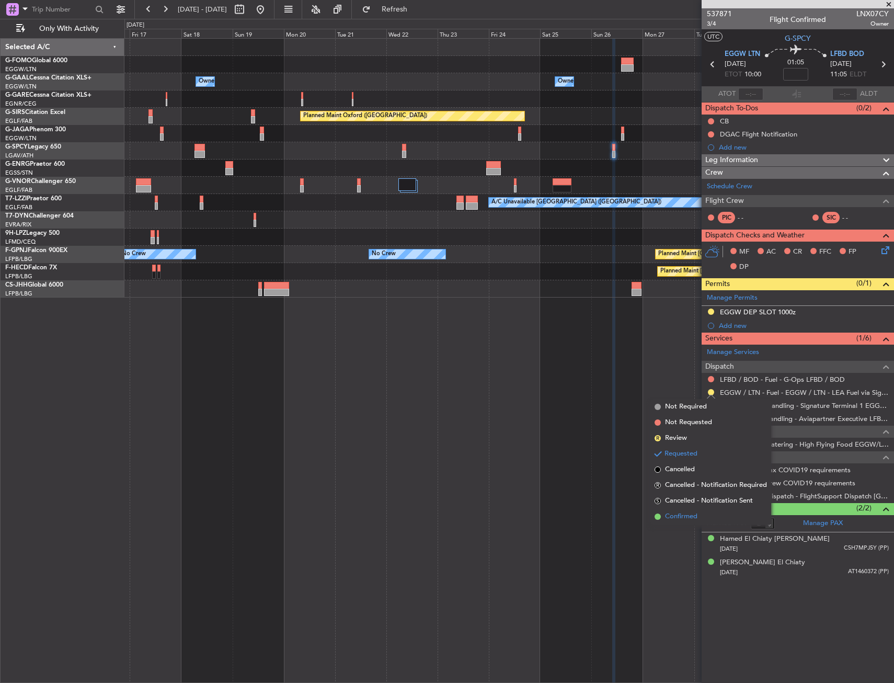
click at [697, 515] on span "Confirmed" at bounding box center [681, 516] width 32 height 10
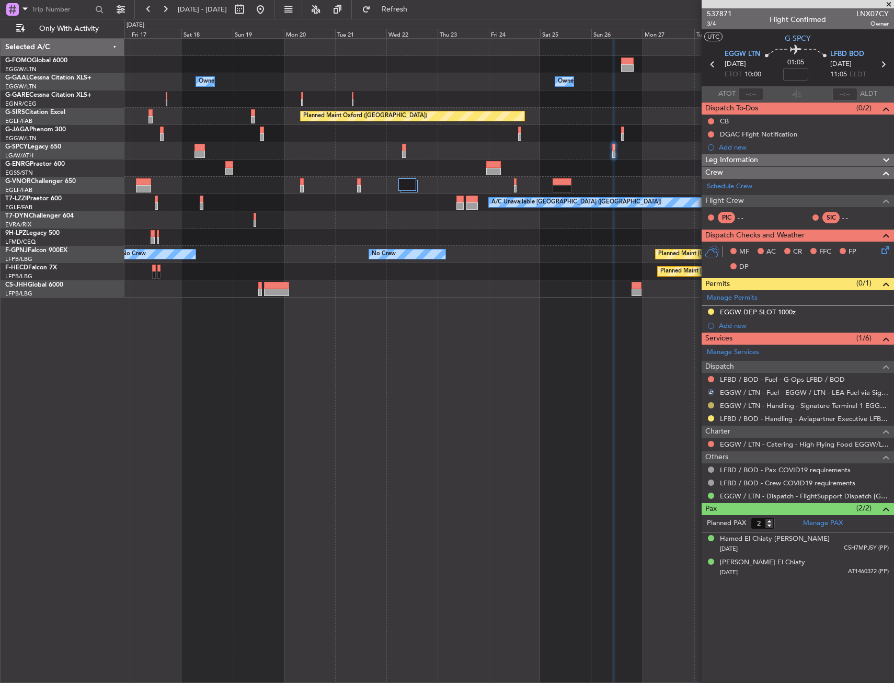
click at [710, 403] on button at bounding box center [711, 405] width 6 height 6
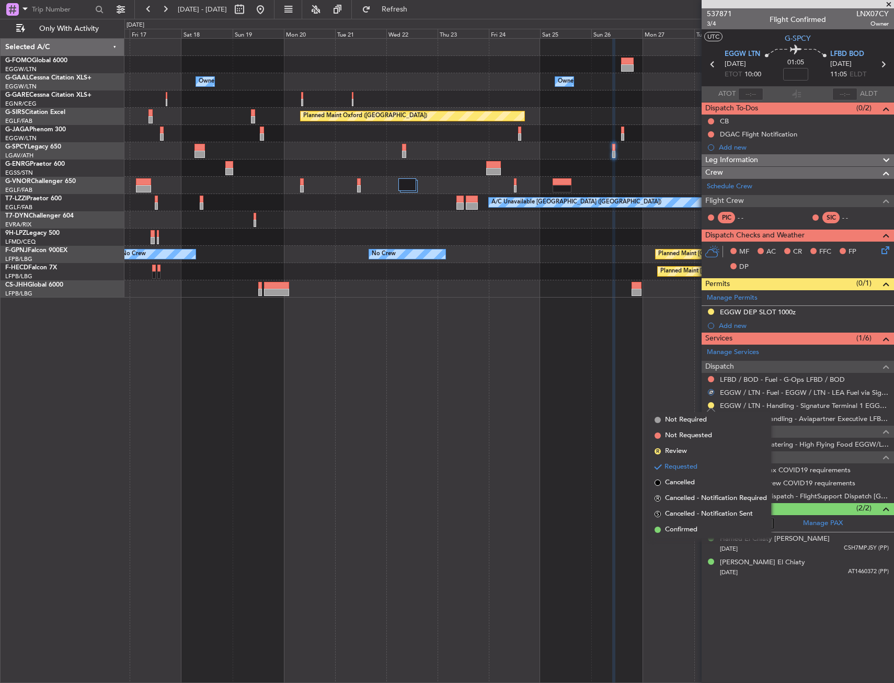
click at [676, 532] on span "Confirmed" at bounding box center [681, 530] width 32 height 10
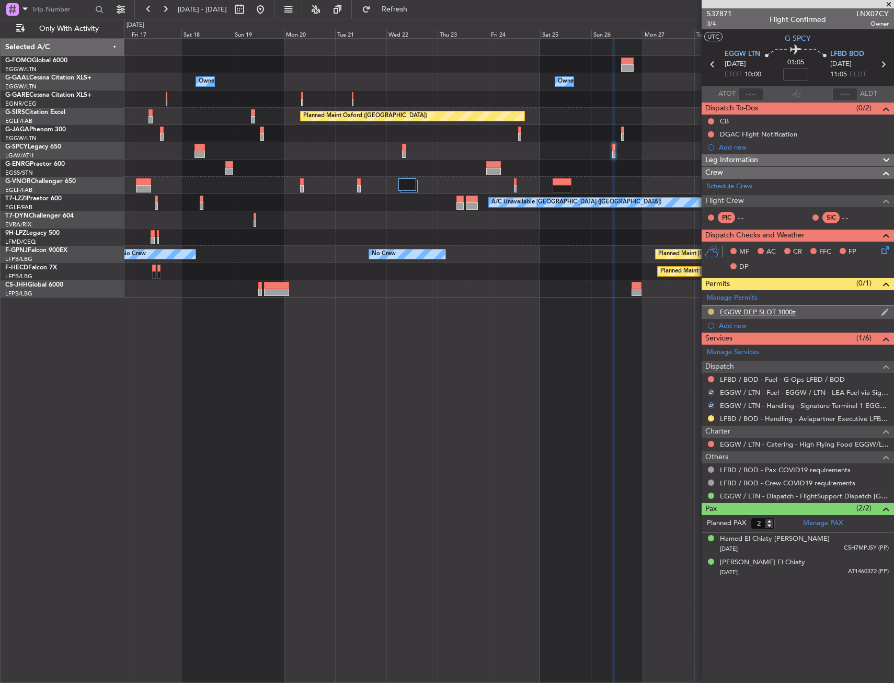
click at [708, 311] on button at bounding box center [711, 312] width 6 height 6
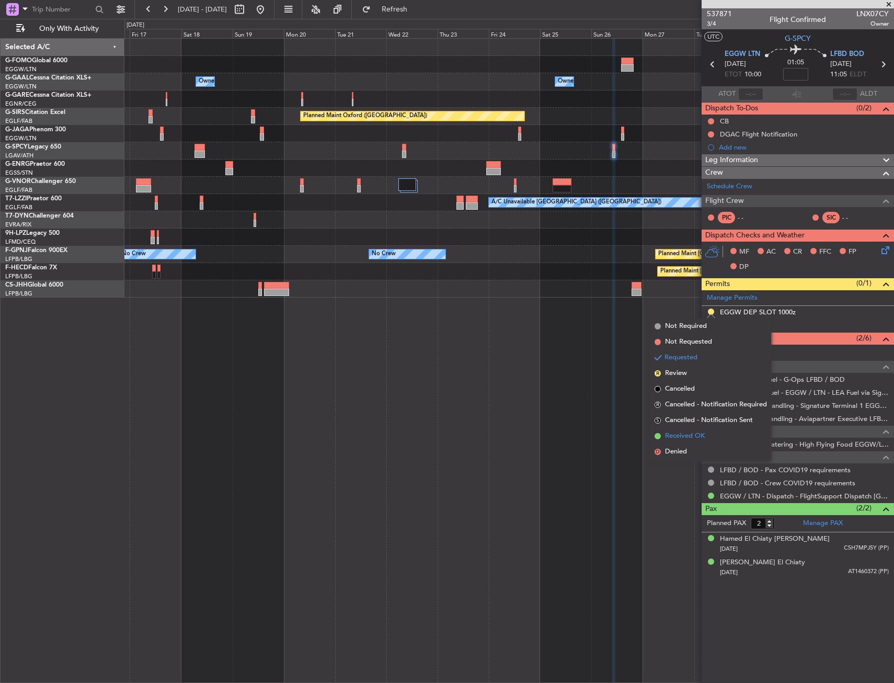
click at [689, 439] on span "Received OK" at bounding box center [685, 436] width 40 height 10
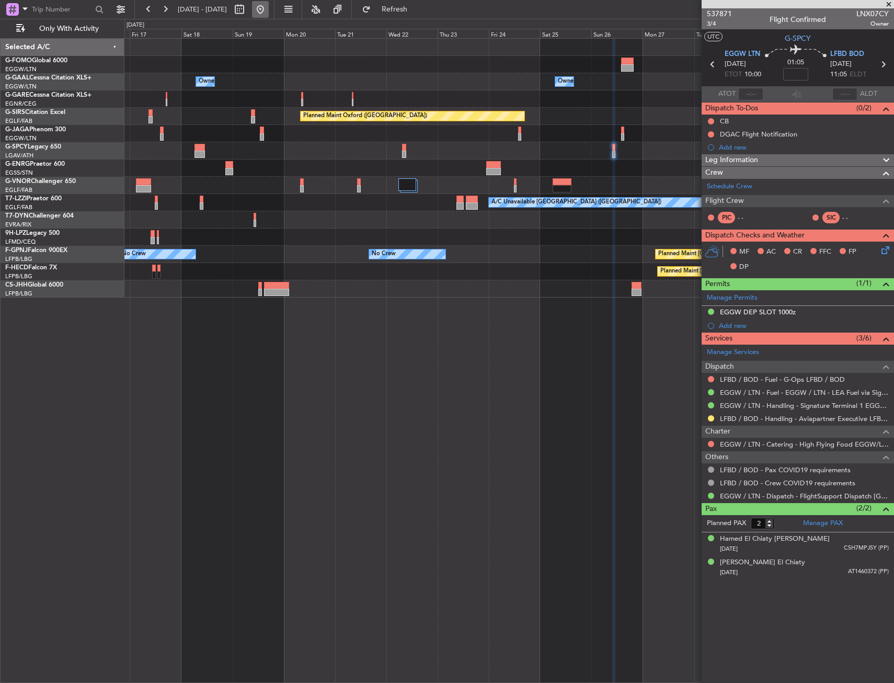
click at [269, 6] on button at bounding box center [260, 9] width 17 height 17
